Goal: Find specific page/section: Find specific page/section

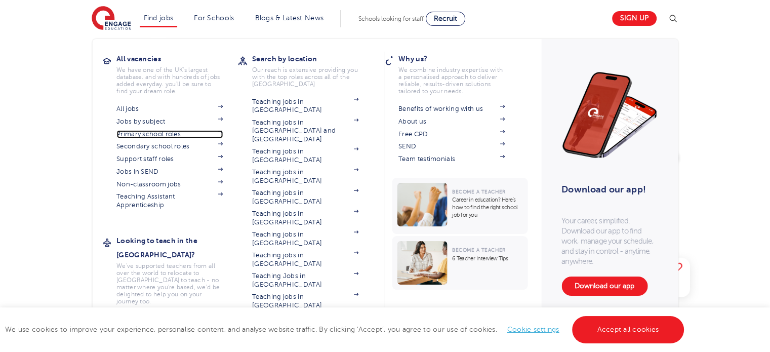
click at [146, 136] on link "Primary school roles" at bounding box center [169, 134] width 106 height 8
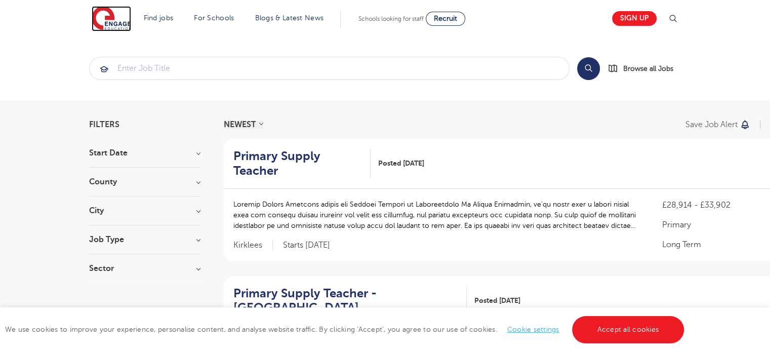
click at [110, 22] on img at bounding box center [111, 18] width 39 height 25
